Goal: Register for event/course

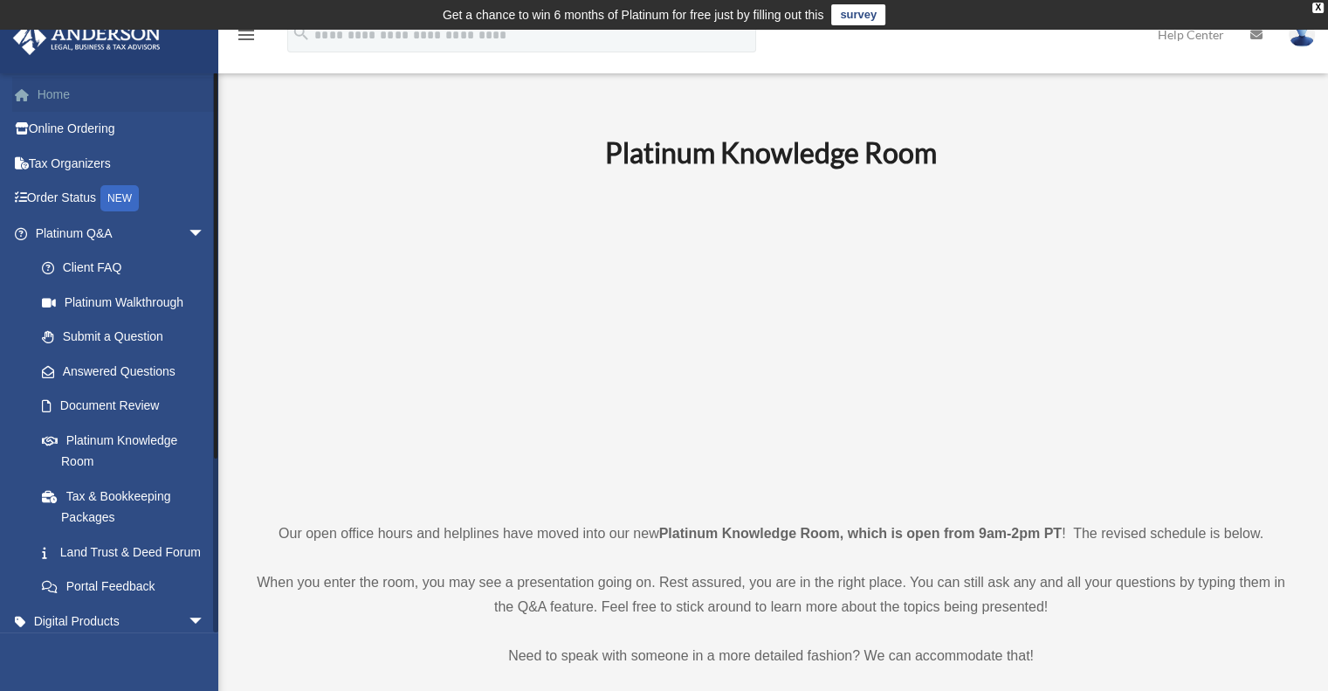
click at [78, 90] on link "Home" at bounding box center [121, 94] width 219 height 35
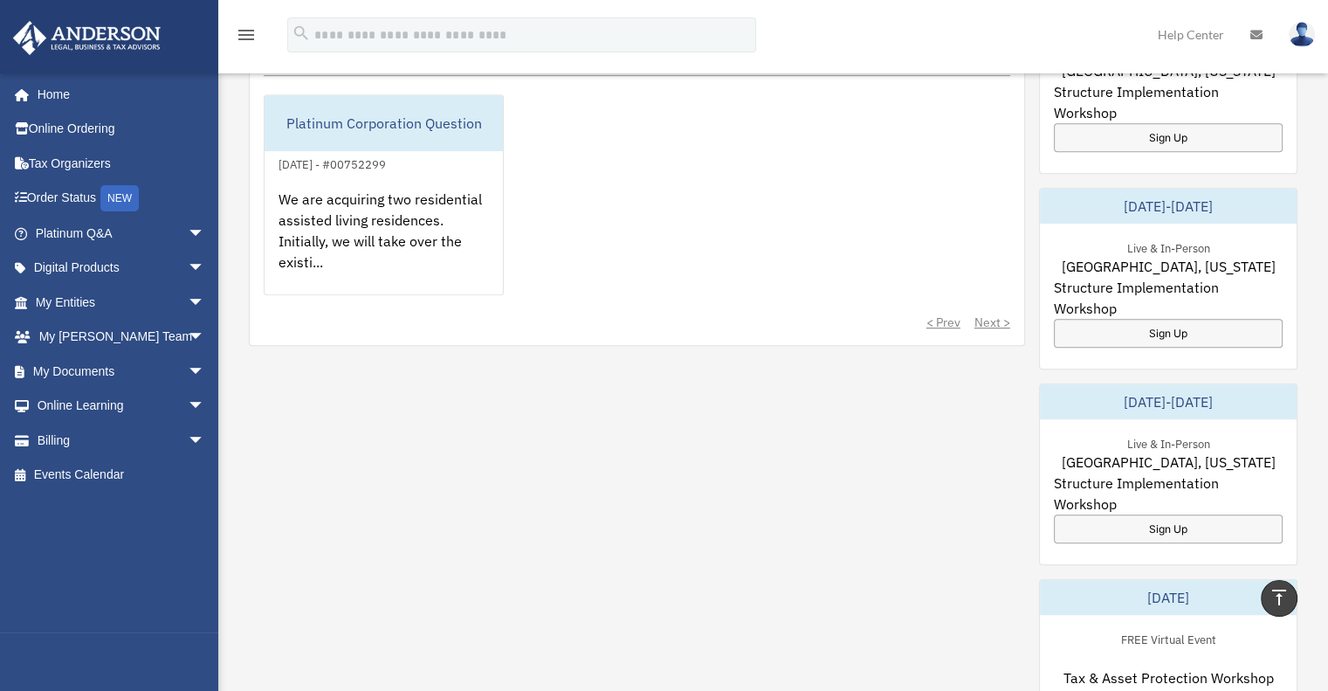
scroll to position [778, 0]
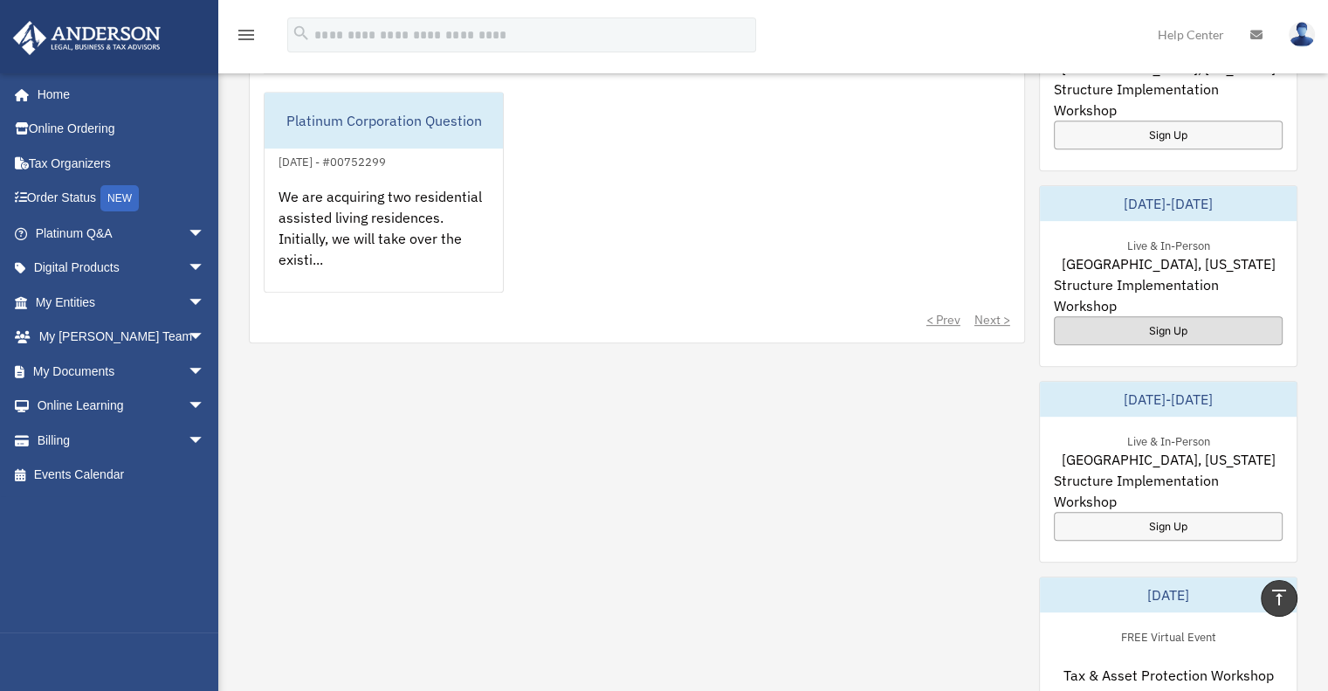
click at [1167, 316] on div "Sign Up" at bounding box center [1168, 330] width 229 height 29
click at [1154, 512] on div "Sign Up" at bounding box center [1168, 526] width 229 height 29
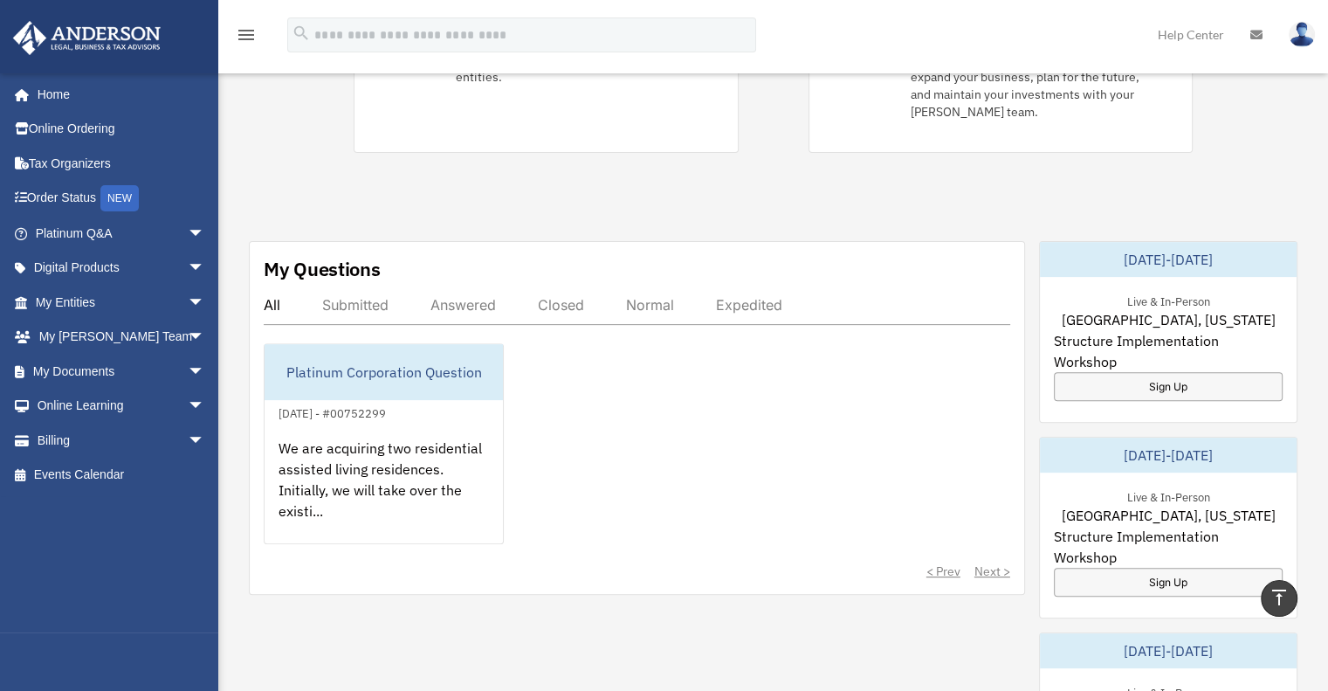
scroll to position [510, 0]
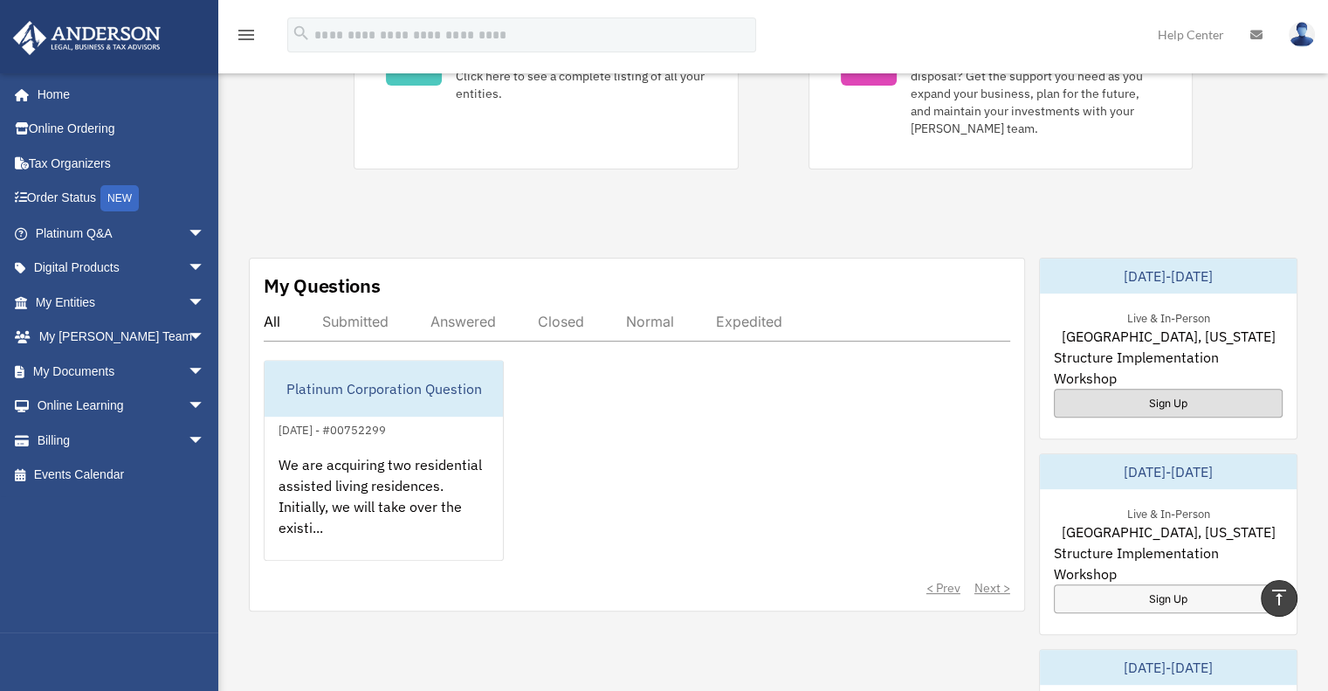
click at [1169, 395] on div "Sign Up" at bounding box center [1168, 403] width 229 height 29
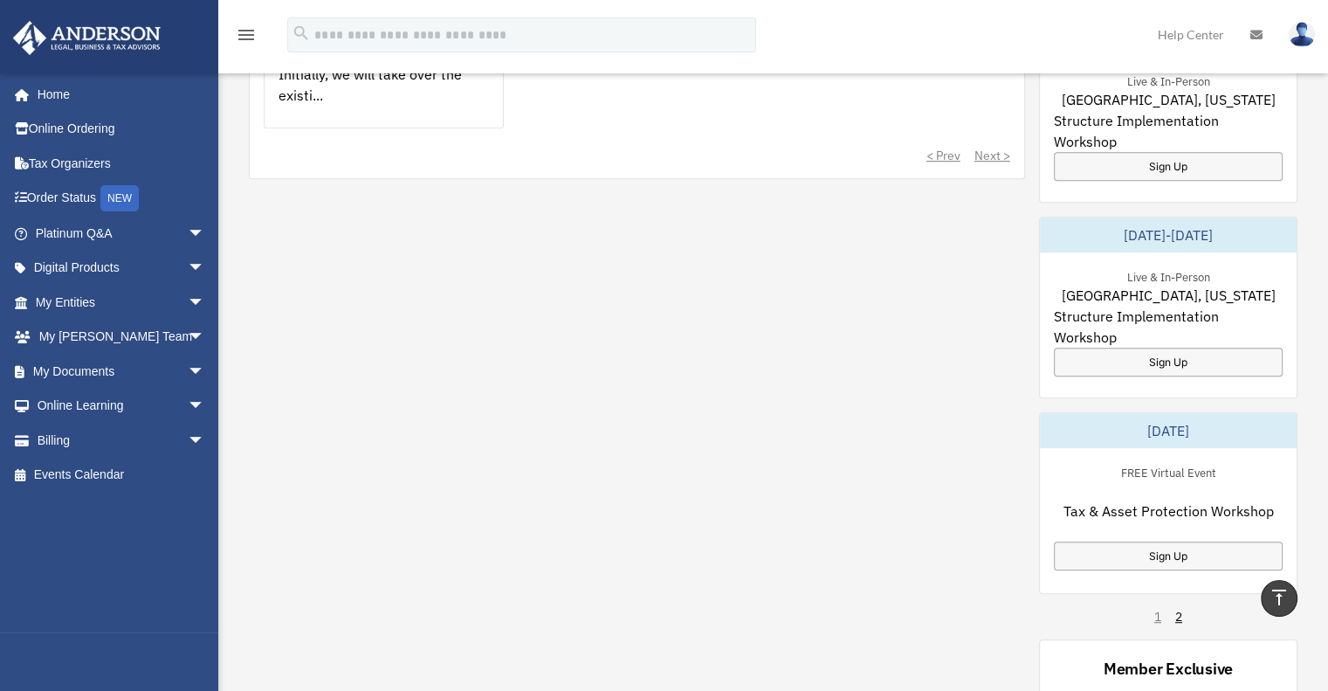
scroll to position [883, 0]
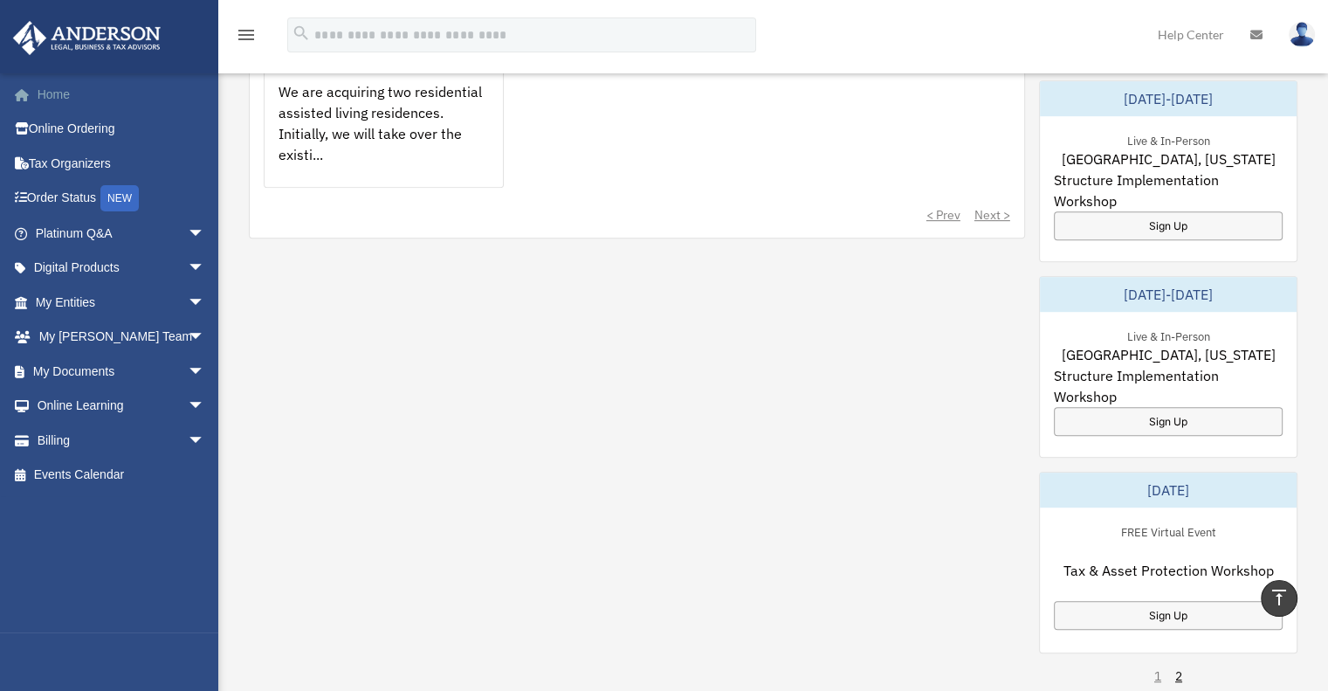
click at [55, 87] on link "Home" at bounding box center [121, 94] width 219 height 35
